Goal: Find specific page/section: Find specific page/section

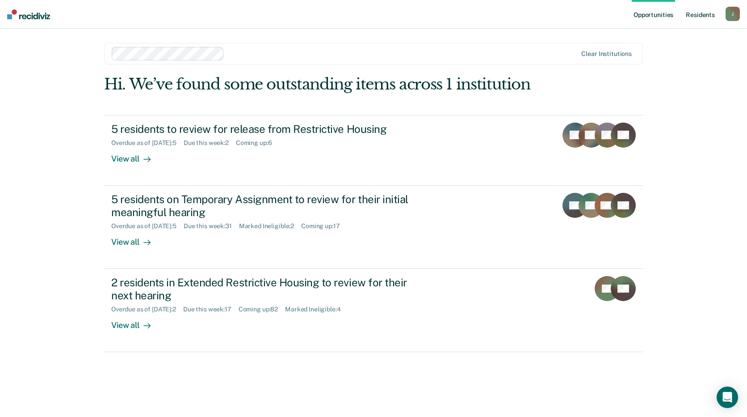
click at [697, 15] on link "Resident s" at bounding box center [700, 14] width 33 height 29
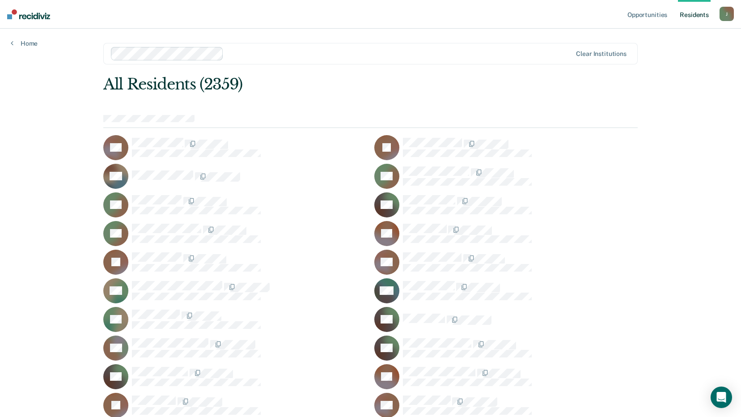
scroll to position [6604, 0]
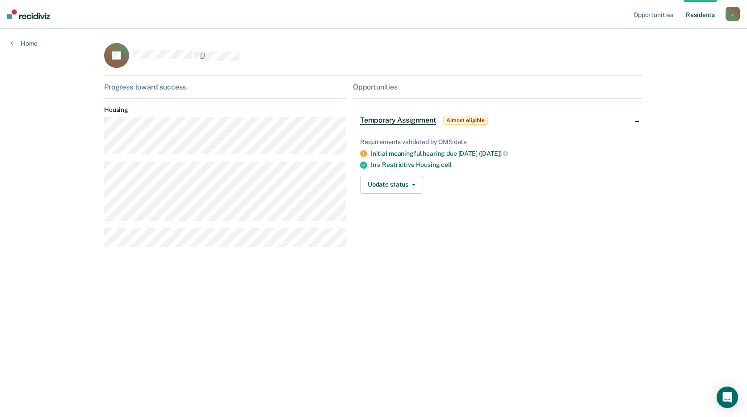
click at [84, 298] on div "Opportunities Resident s [PERSON_NAME][EMAIL_ADDRESS][PERSON_NAME][DOMAIN_NAME]…" at bounding box center [373, 208] width 747 height 417
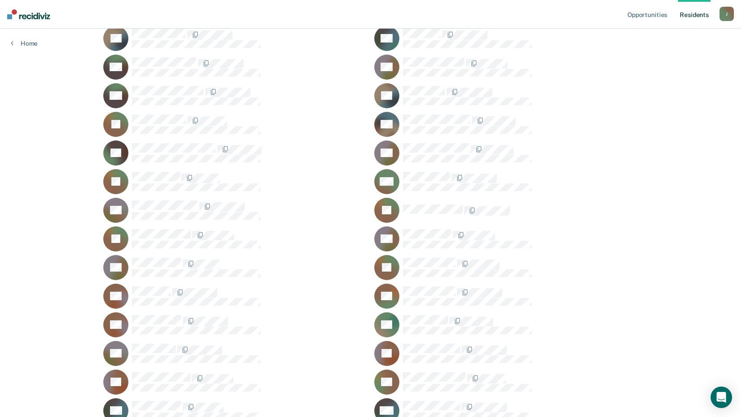
scroll to position [25656, 0]
